Goal: Transaction & Acquisition: Purchase product/service

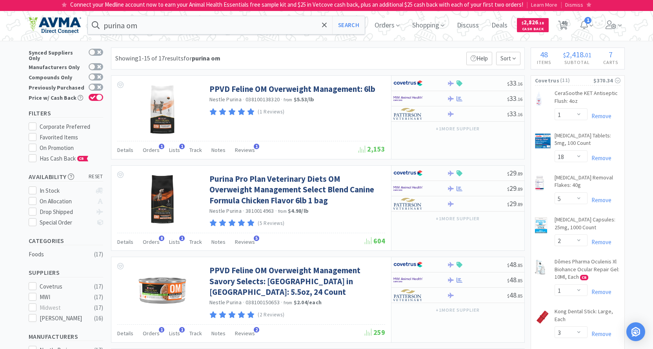
select select "1"
select select "18"
select select "5"
select select "2"
select select "1"
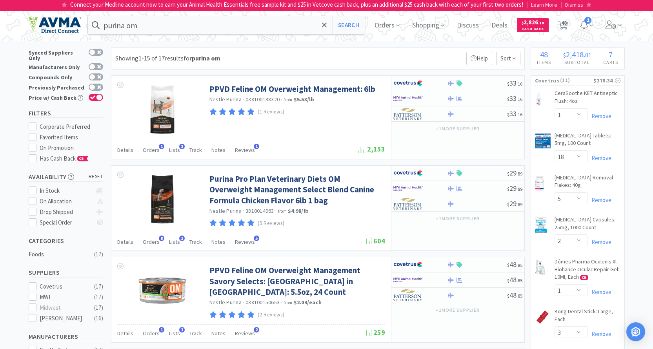
select select "3"
select select "1"
select select "2"
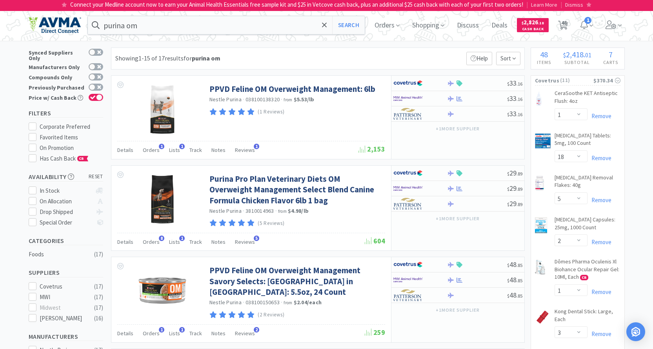
select select "1"
select select "7"
select select "1"
select select "2"
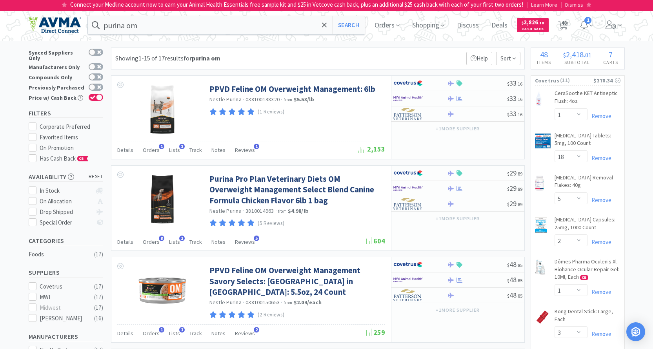
select select "1"
select select "2"
select select "1"
select select "3"
select select "1"
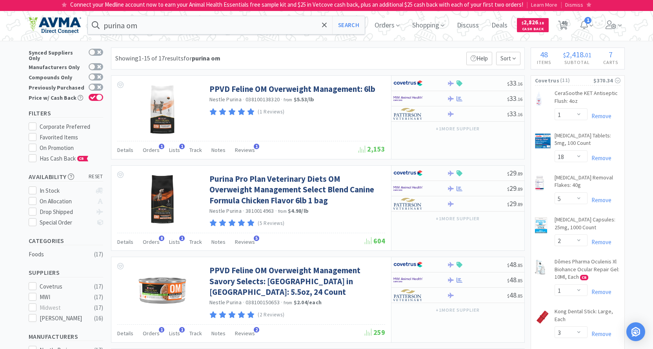
select select "1"
select select "2"
select select "1"
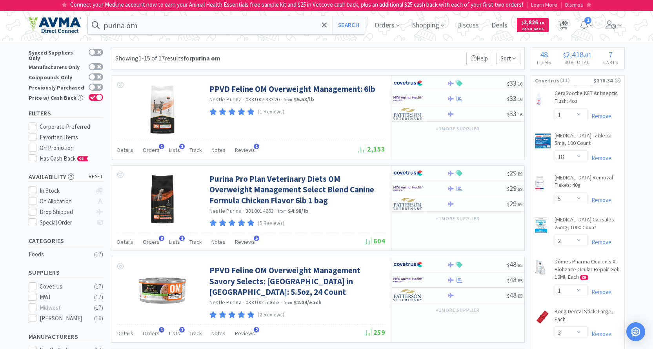
select select "1"
select select "2"
select select "1"
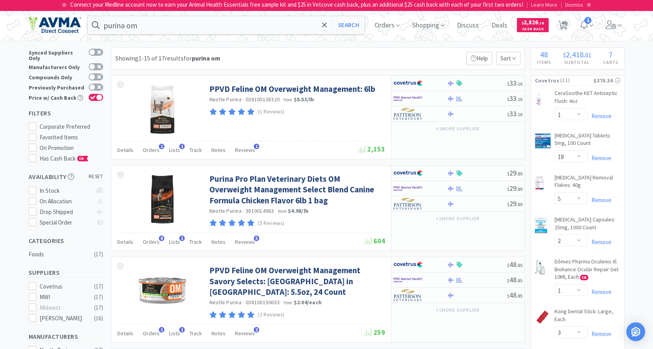
select select "2"
select select "1"
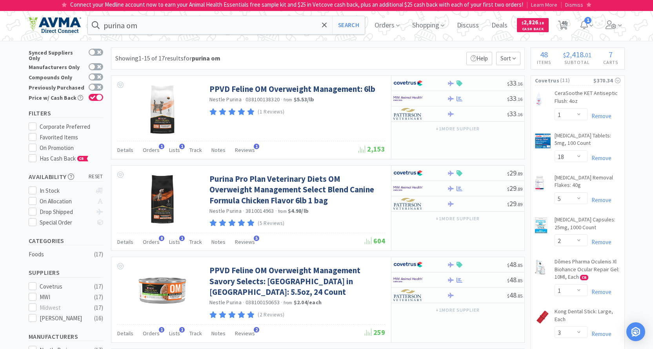
select select "1"
select select "3"
select select "1"
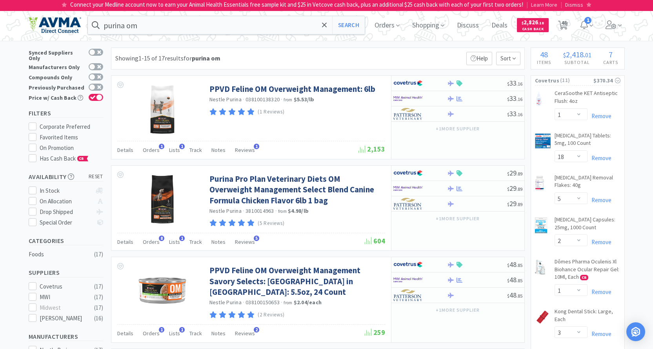
select select "1"
select select "5"
select select "1"
select select "3"
select select "12"
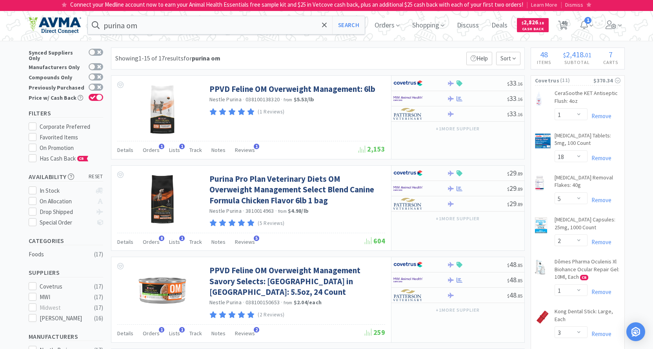
select select "3"
select select "1"
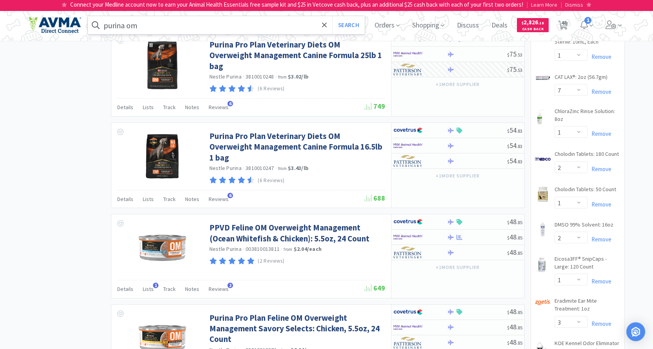
scroll to position [549, 0]
